Goal: Use online tool/utility

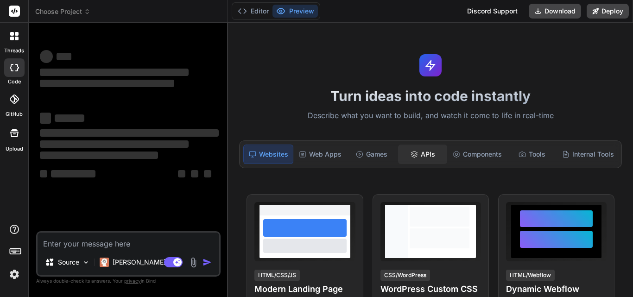
click at [430, 146] on div "APIs" at bounding box center [422, 154] width 49 height 19
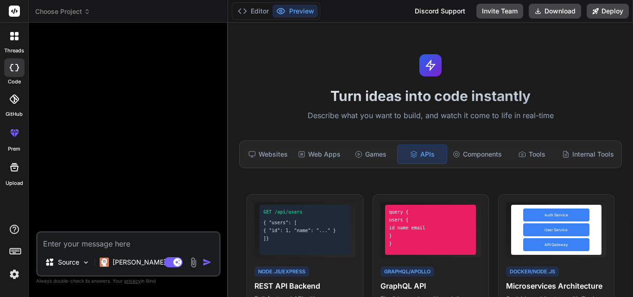
type textarea "x"
drag, startPoint x: 632, startPoint y: 70, endPoint x: 632, endPoint y: 91, distance: 21.3
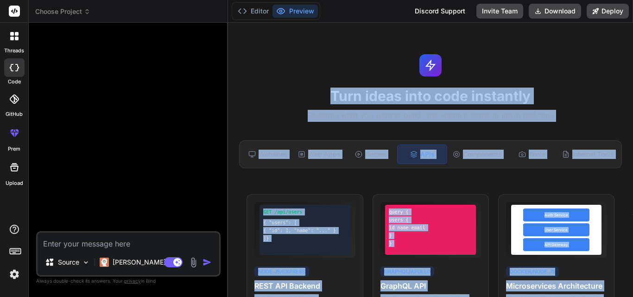
drag, startPoint x: 632, startPoint y: 91, endPoint x: 601, endPoint y: 101, distance: 32.4
click at [601, 101] on div "Turn ideas into code instantly Describe what you want to build, and watch it co…" at bounding box center [430, 160] width 405 height 274
click at [601, 101] on h1 "Turn ideas into code instantly" at bounding box center [430, 96] width 394 height 17
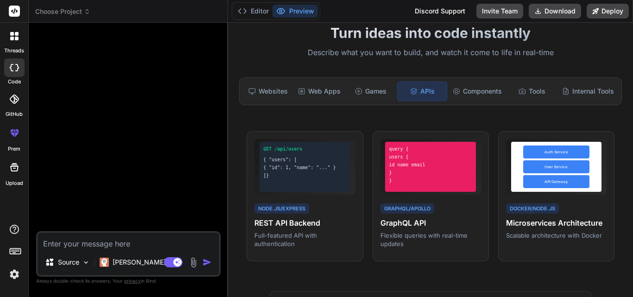
scroll to position [104, 0]
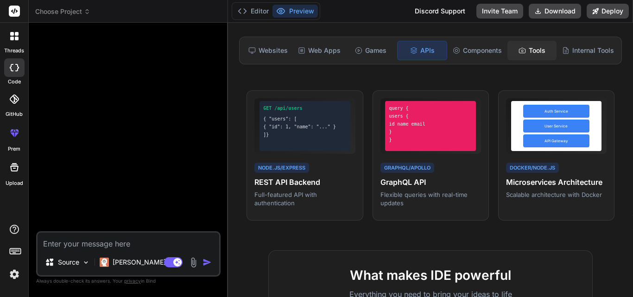
click at [536, 48] on div "Tools" at bounding box center [531, 50] width 49 height 19
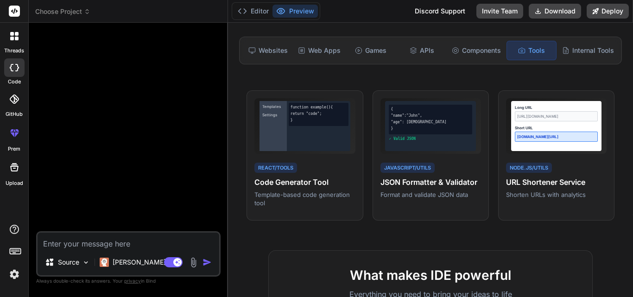
drag, startPoint x: 632, startPoint y: 60, endPoint x: 632, endPoint y: 74, distance: 13.9
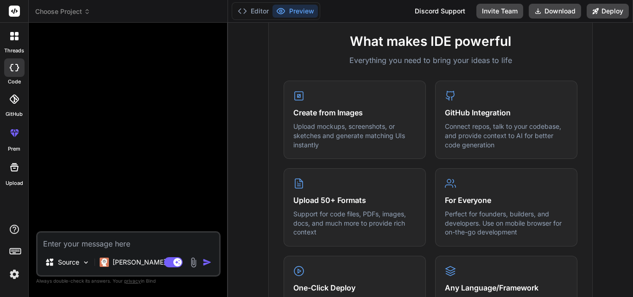
scroll to position [179, 0]
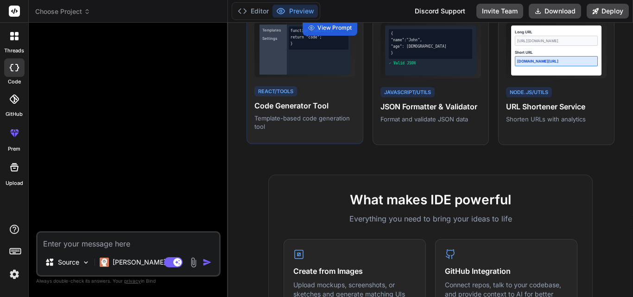
click at [352, 77] on div "Templates Settings function example() { return "code"; } React/Tools Code Gener…" at bounding box center [304, 79] width 116 height 131
